Goal: Information Seeking & Learning: Check status

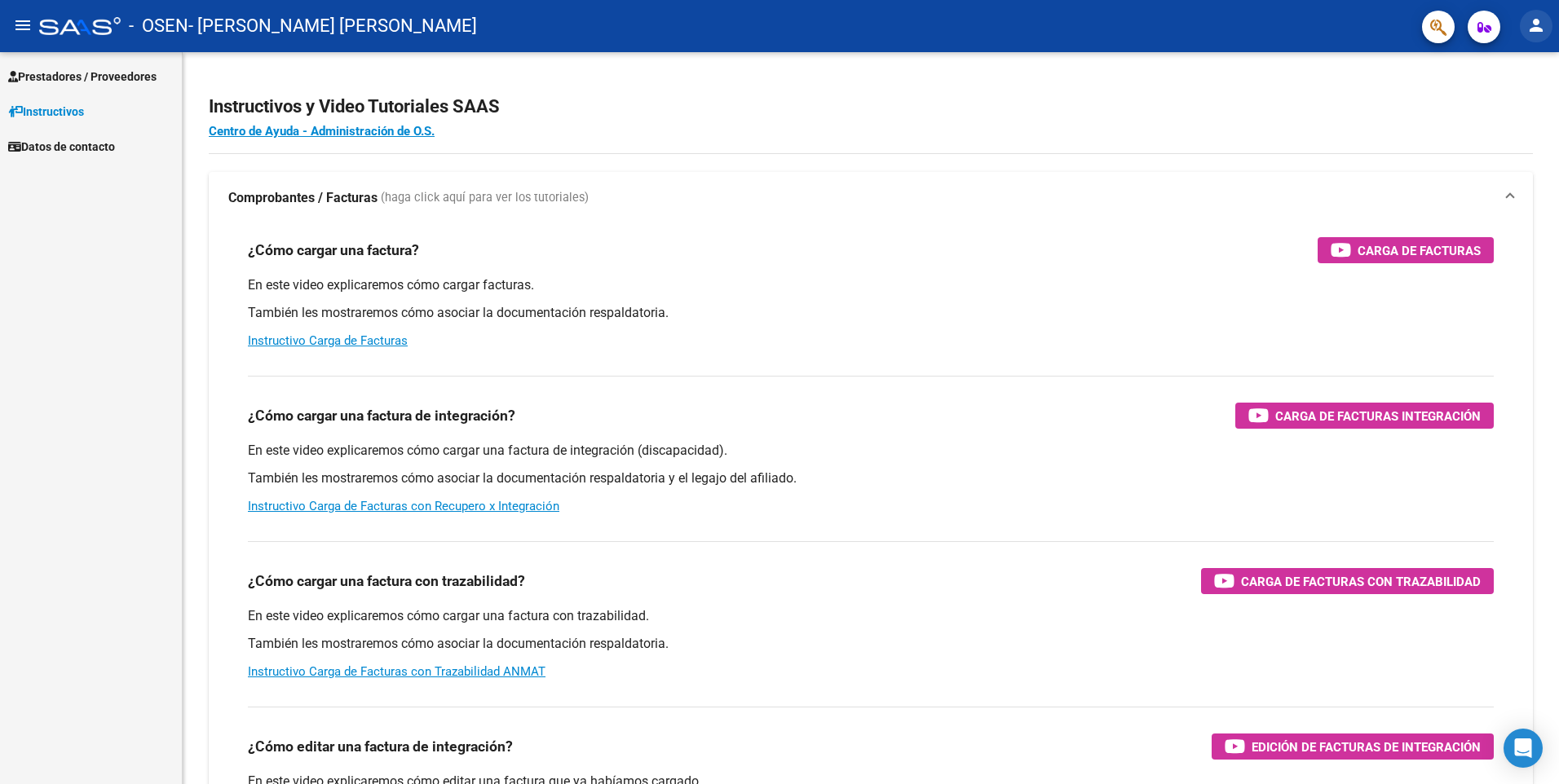
click at [1532, 28] on mat-icon "person" at bounding box center [1536, 24] width 19 height 19
click at [1514, 105] on button "exit_to_app Salir" at bounding box center [1503, 108] width 99 height 40
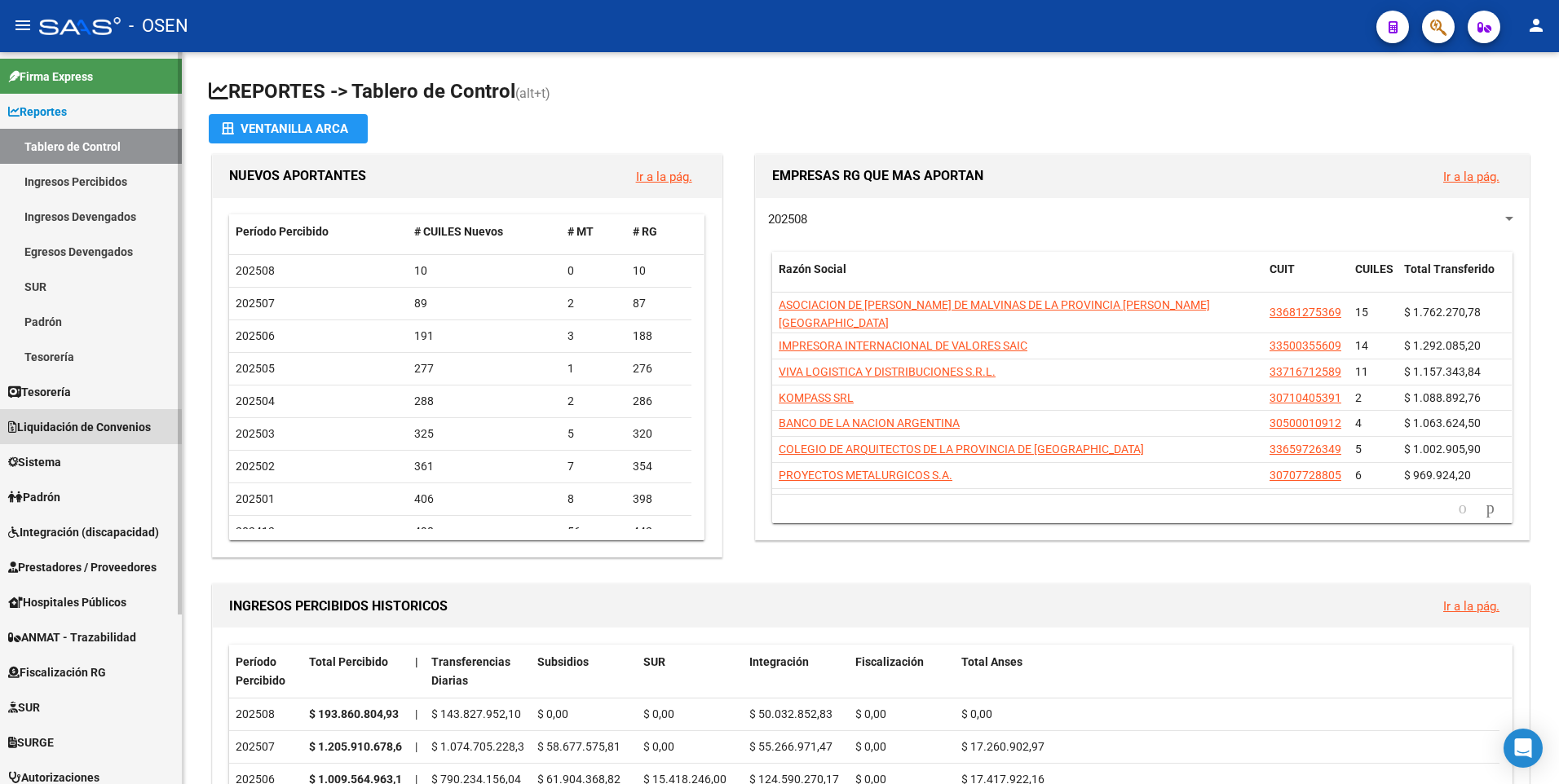
click at [85, 428] on span "Liquidación de Convenios" at bounding box center [80, 426] width 143 height 18
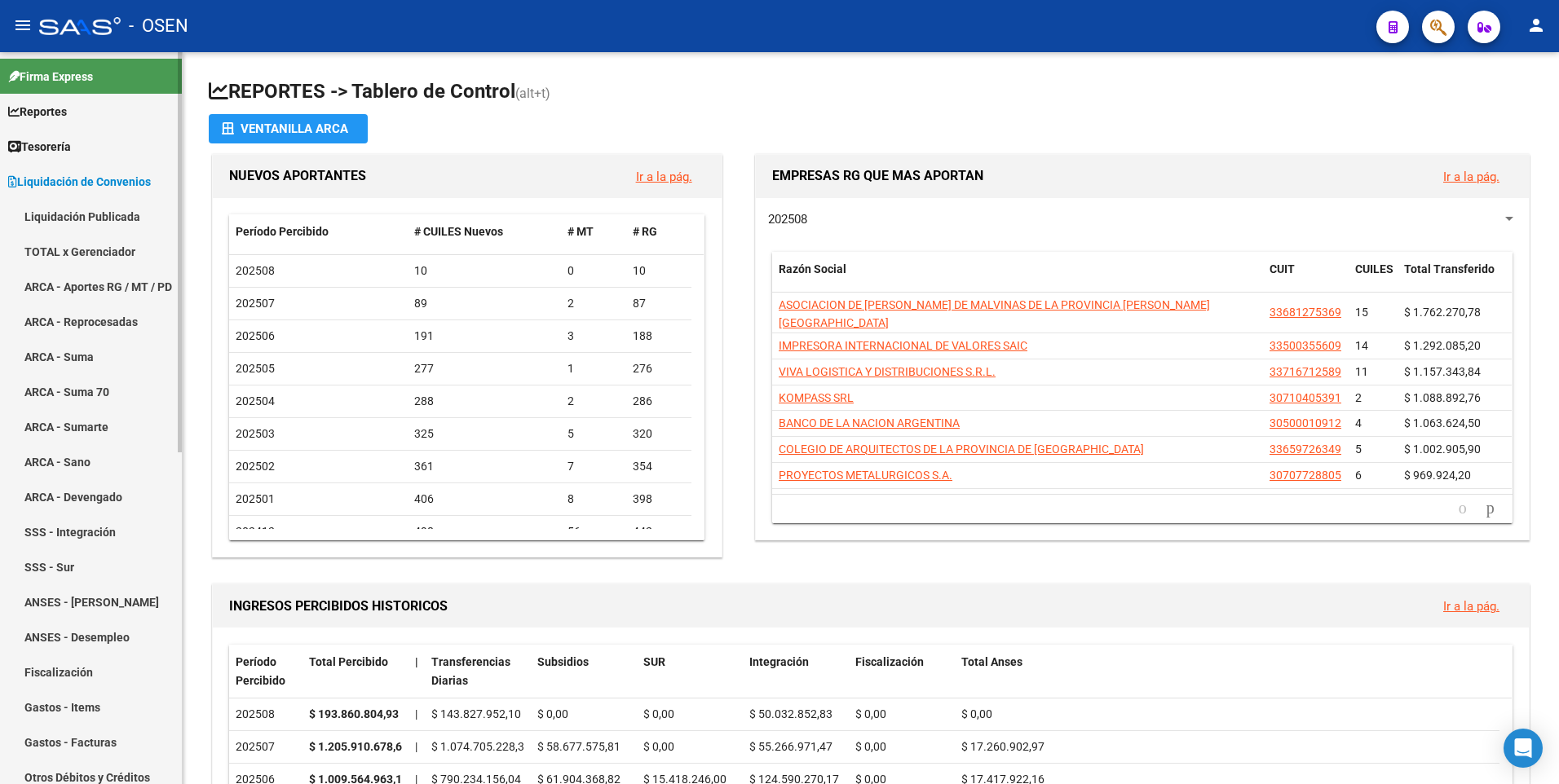
click at [98, 249] on link "TOTAL x Gerenciador" at bounding box center [91, 252] width 182 height 35
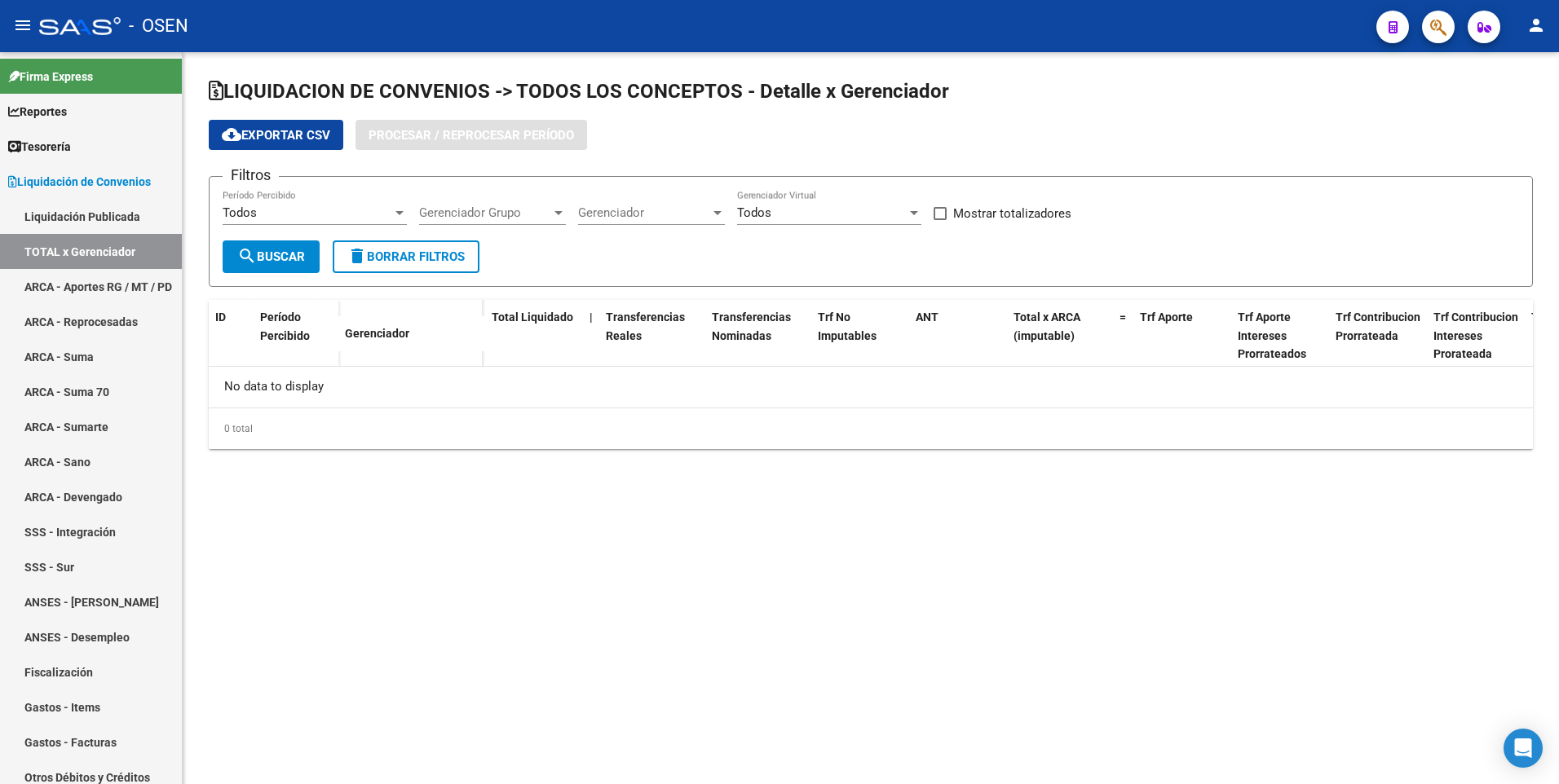
checkbox input "true"
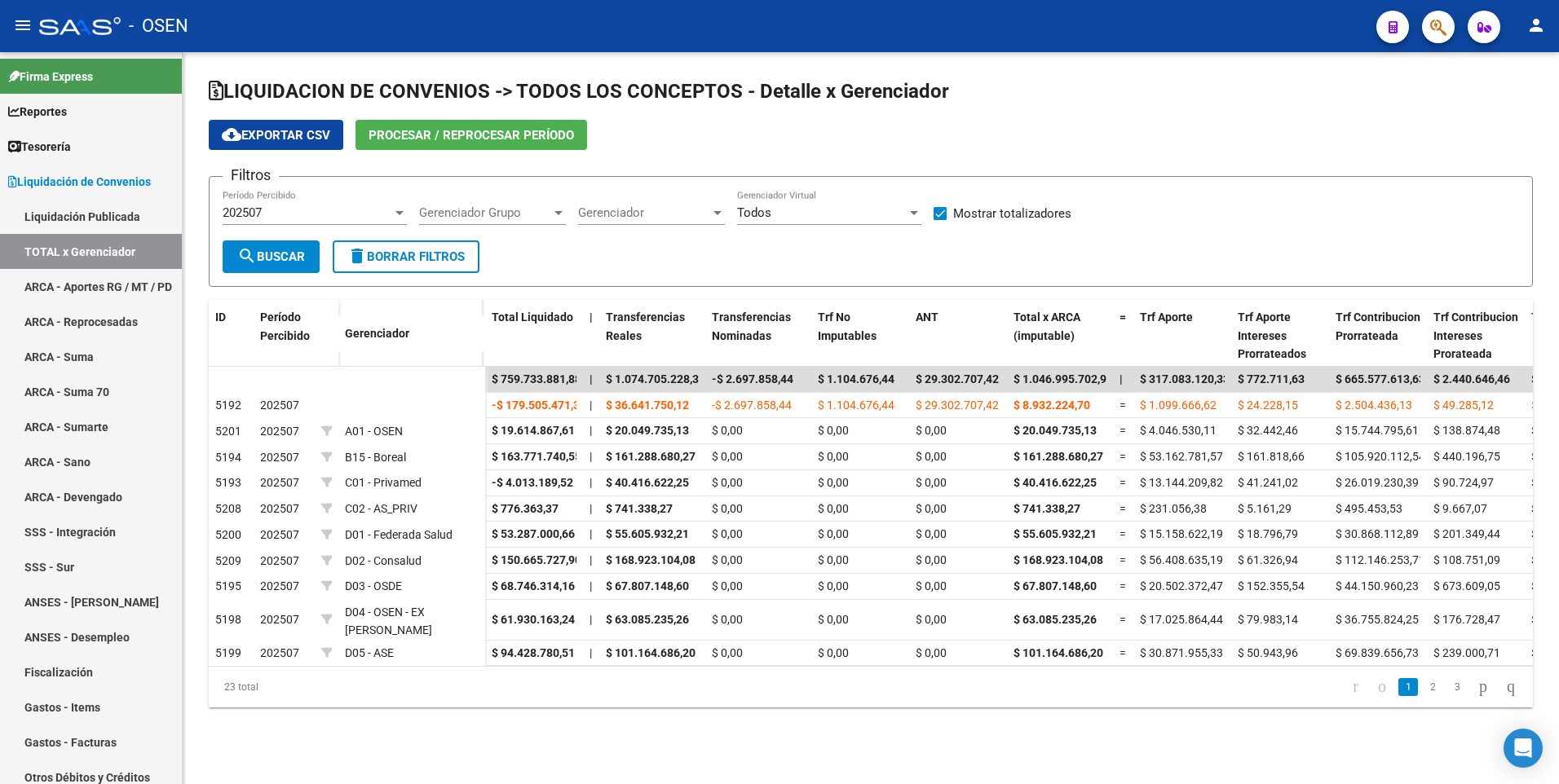
click at [632, 211] on span "Gerenciador" at bounding box center [644, 212] width 132 height 14
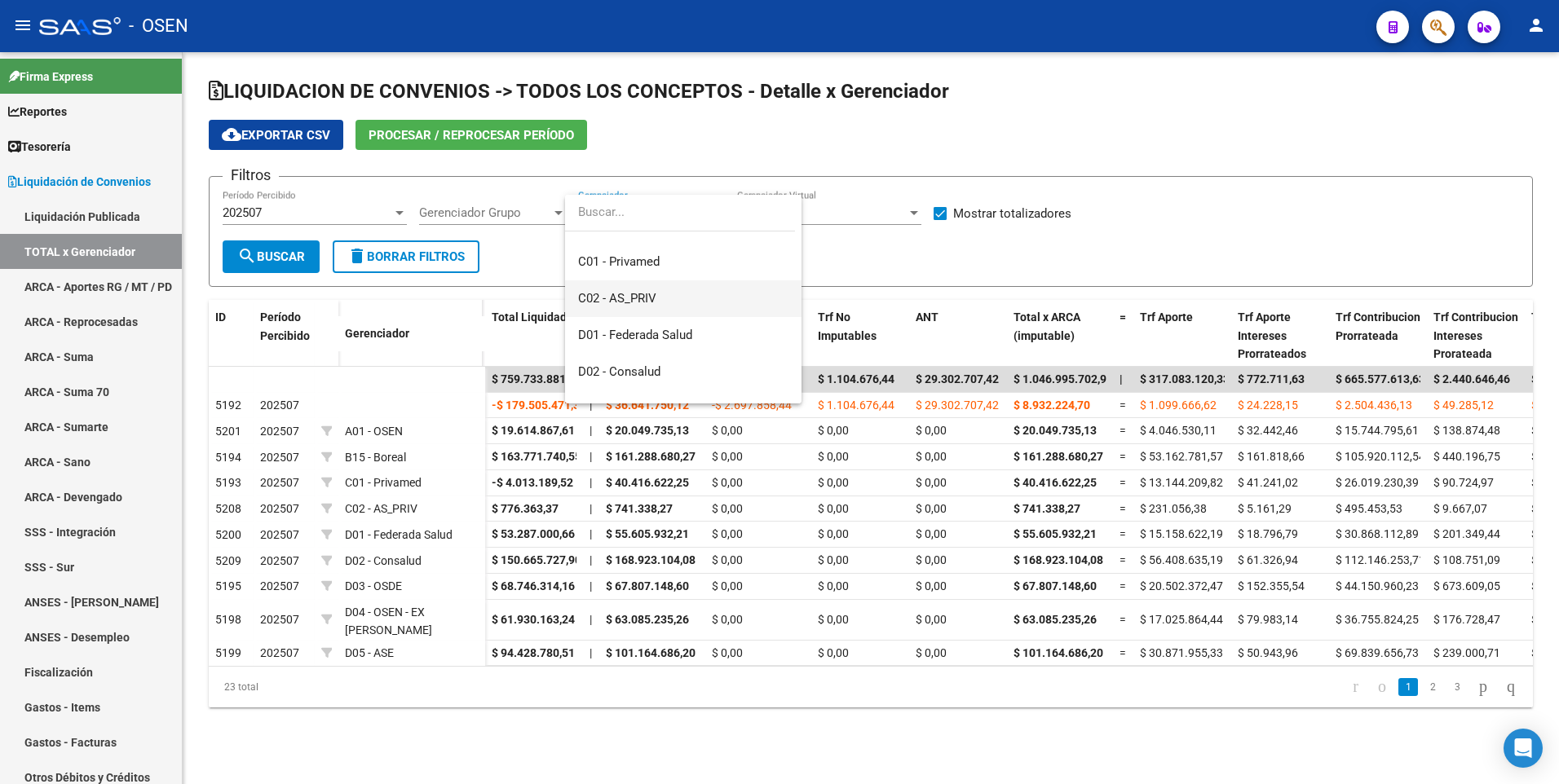
scroll to position [163, 0]
click at [684, 340] on span "D02 - Consalud" at bounding box center [683, 344] width 210 height 37
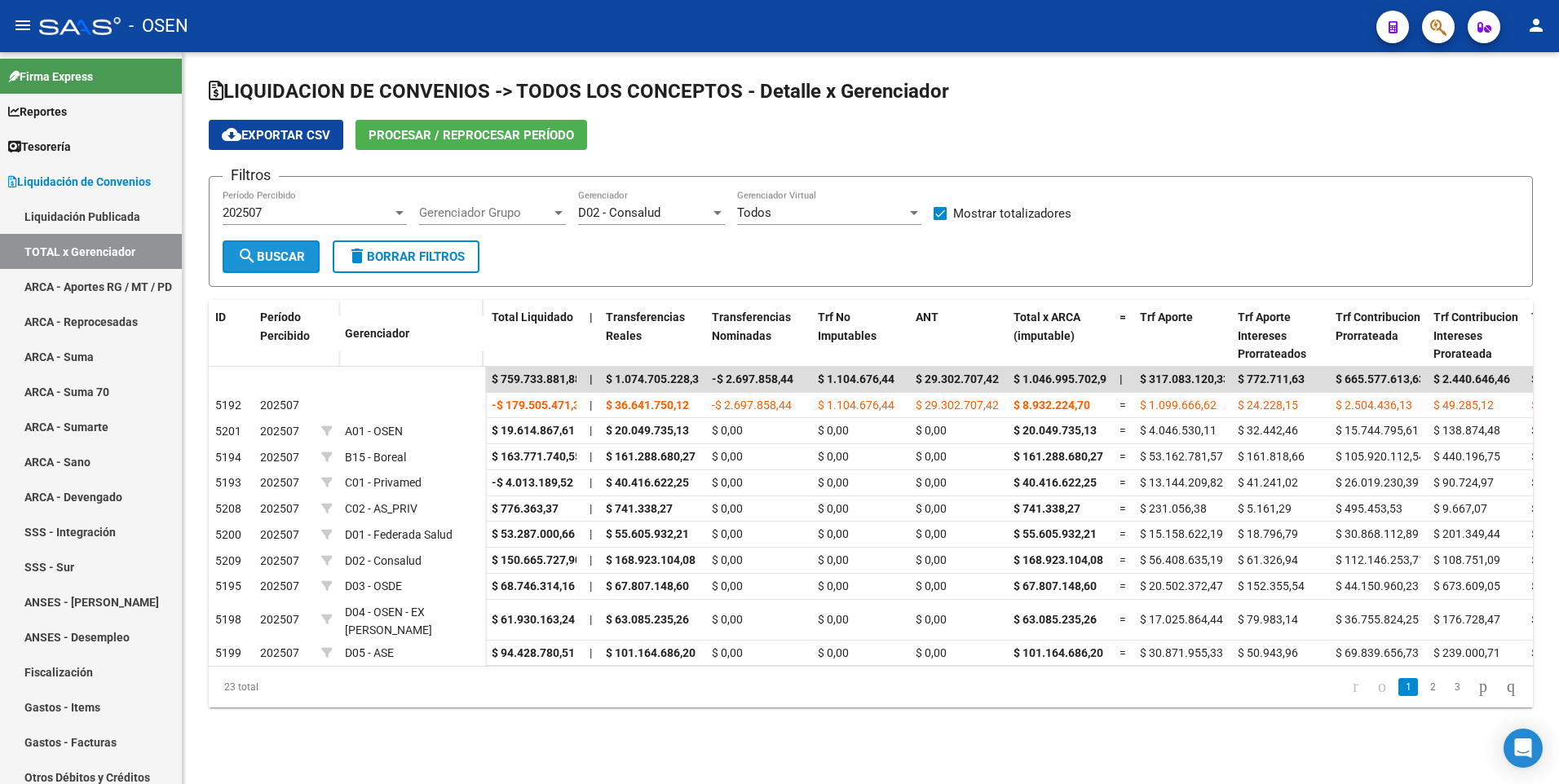
click at [281, 258] on span "search Buscar" at bounding box center [271, 257] width 67 height 14
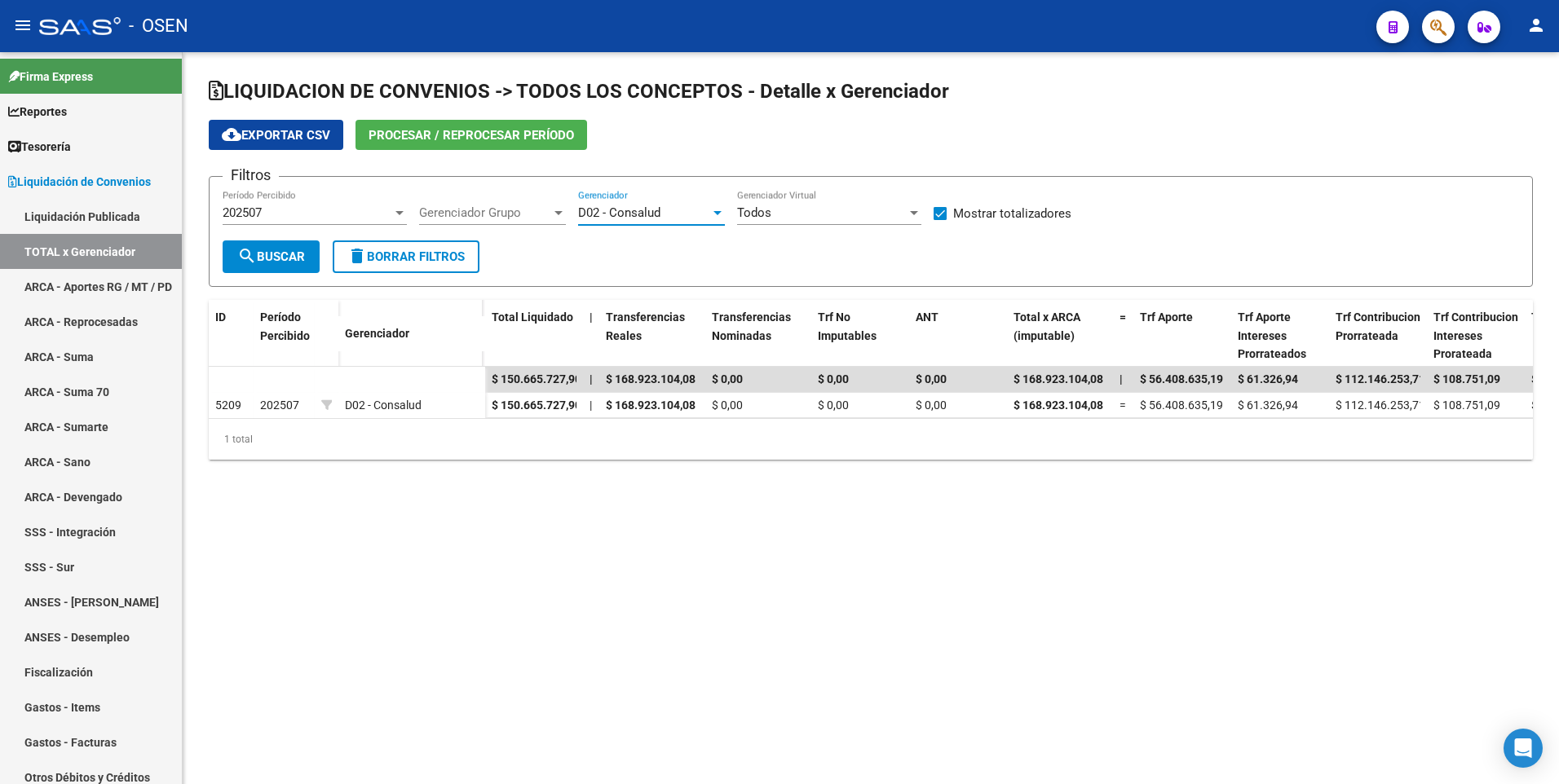
click at [616, 209] on span "D02 - Consalud" at bounding box center [619, 212] width 82 height 14
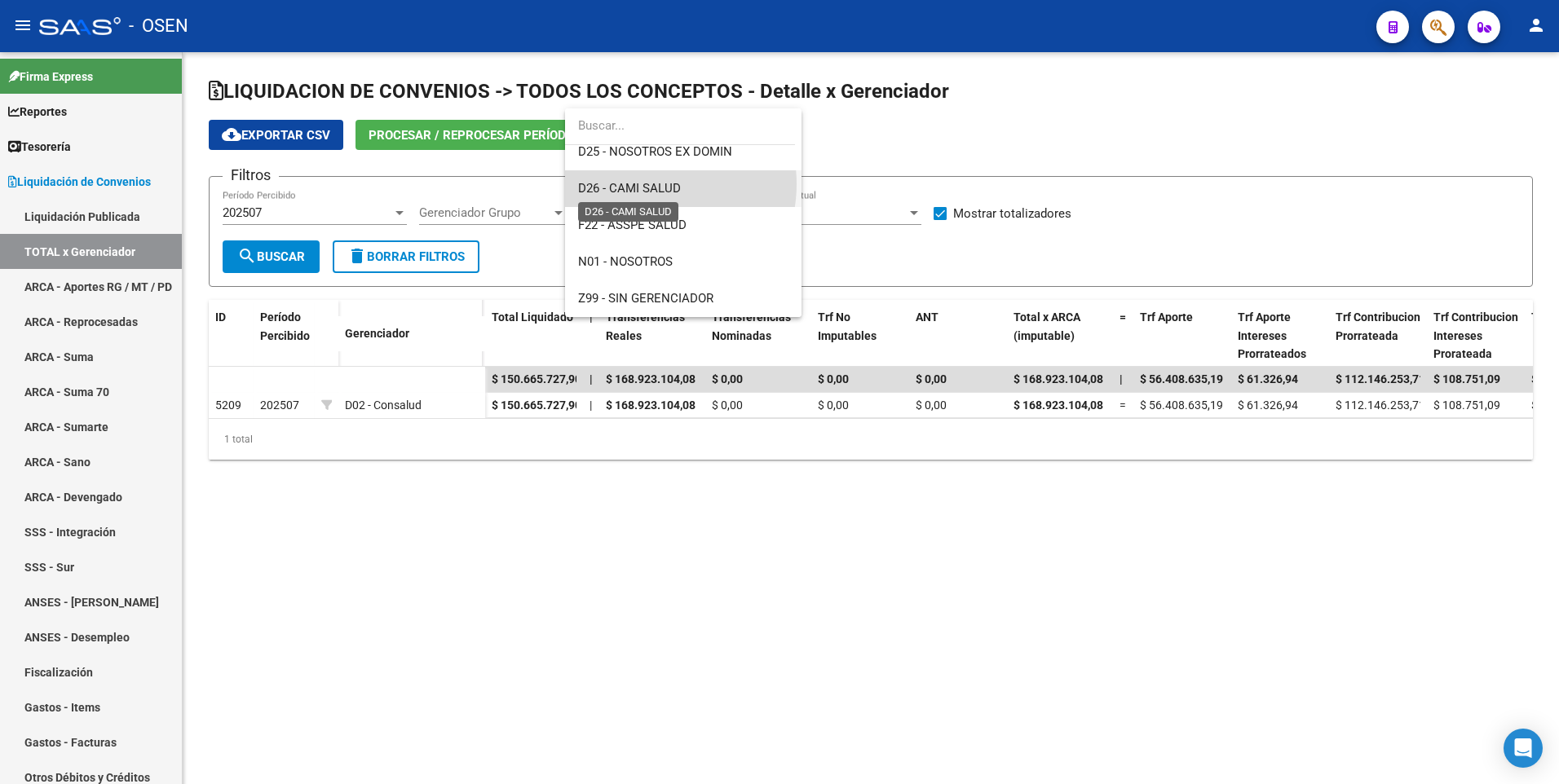
click at [644, 184] on span "D26 - CAMI SALUD" at bounding box center [629, 188] width 103 height 14
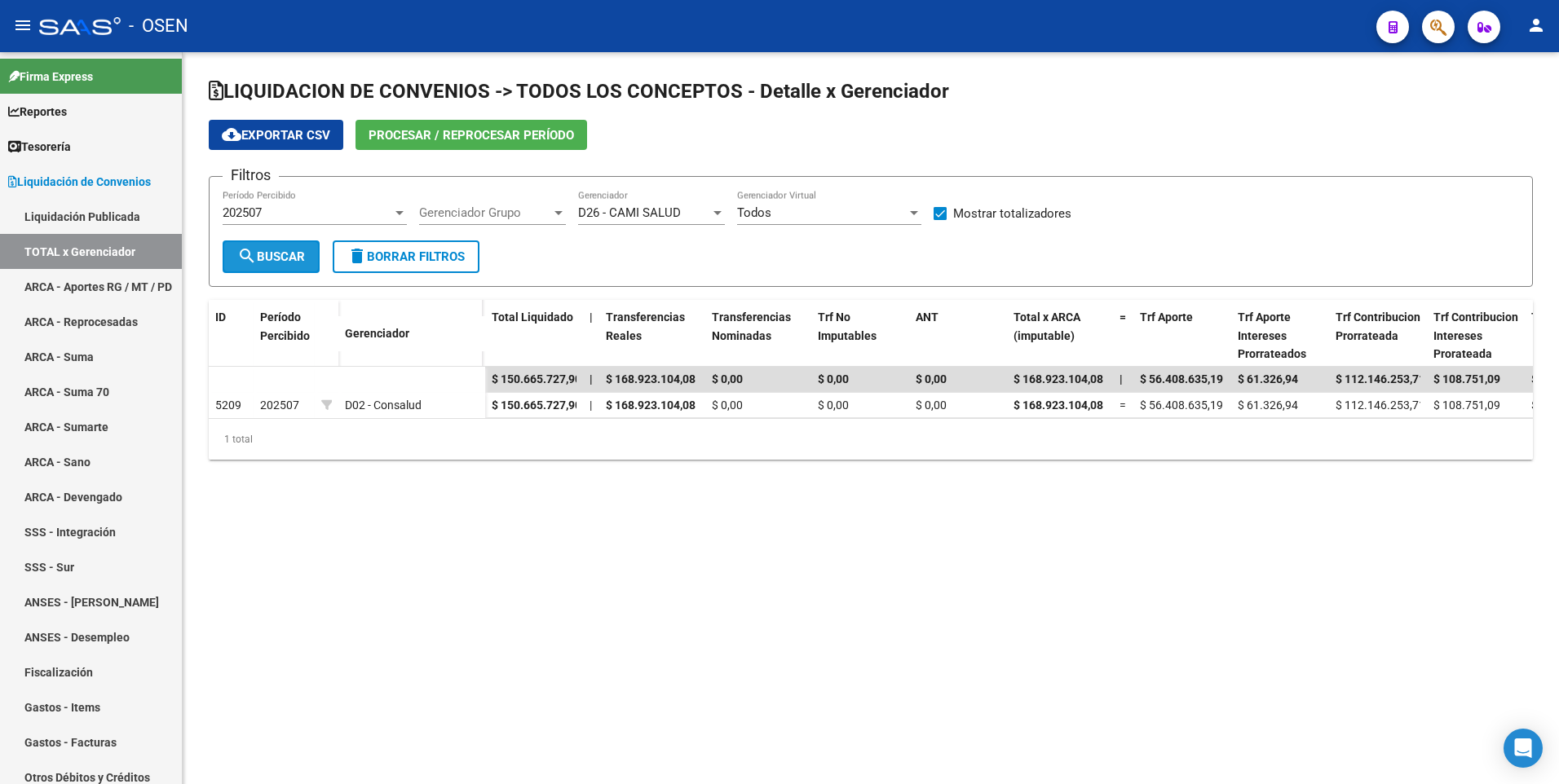
drag, startPoint x: 259, startPoint y: 268, endPoint x: 681, endPoint y: 273, distance: 422.0
click at [261, 268] on button "search Buscar" at bounding box center [271, 257] width 97 height 33
